Goal: Transaction & Acquisition: Purchase product/service

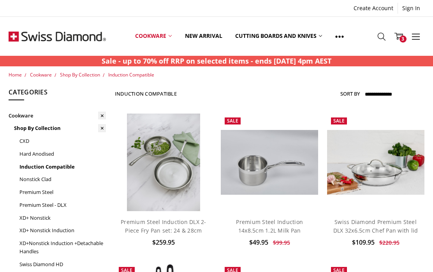
click at [100, 129] on icon at bounding box center [102, 128] width 8 height 8
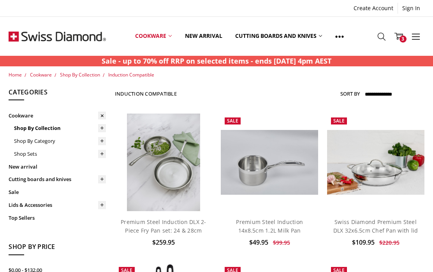
click at [72, 144] on link "Shop By Category" at bounding box center [60, 140] width 92 height 13
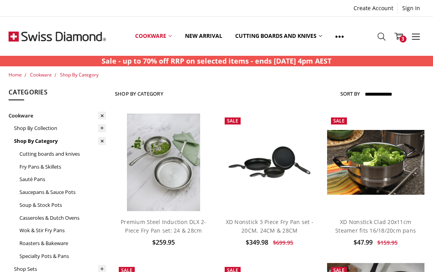
click at [51, 162] on link "Fry Pans & Skillets" at bounding box center [62, 166] width 87 height 13
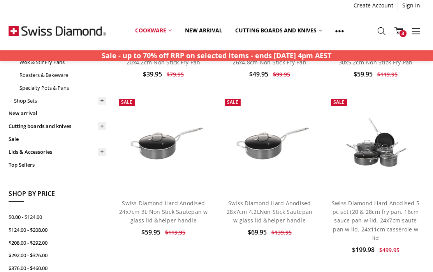
scroll to position [205, 0]
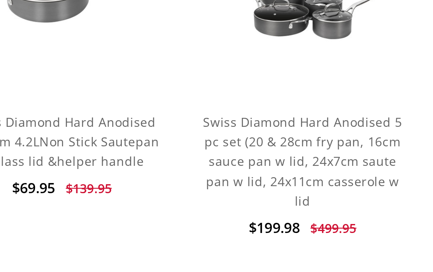
click at [332, 162] on link "Swiss Diamond Hard Anodised 5 pc set (20 & 28cm fry pan, 16cm sauce pan w lid, …" at bounding box center [376, 183] width 88 height 42
